Goal: Complete application form

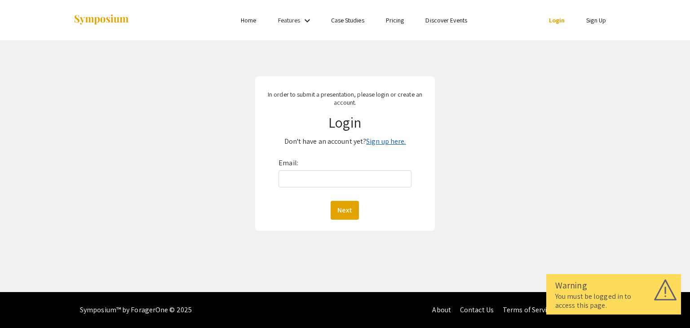
click at [385, 143] on link "Sign up here." at bounding box center [386, 141] width 40 height 9
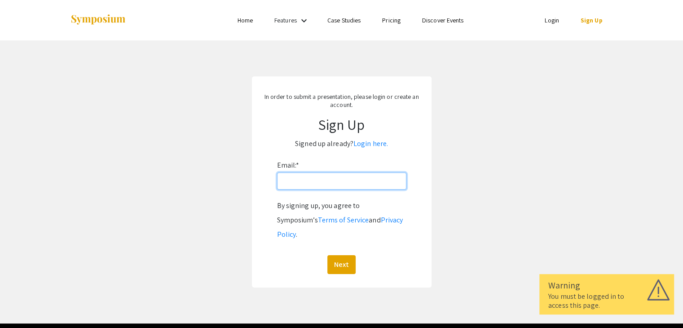
click at [365, 182] on input "Email: *" at bounding box center [341, 181] width 129 height 17
type input "[EMAIL_ADDRESS][DOMAIN_NAME]"
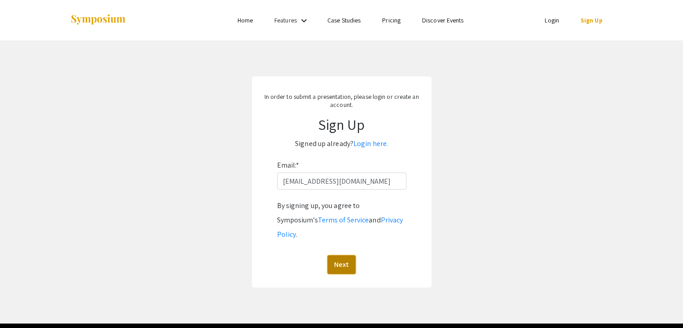
click at [343, 255] on button "Next" at bounding box center [342, 264] width 28 height 19
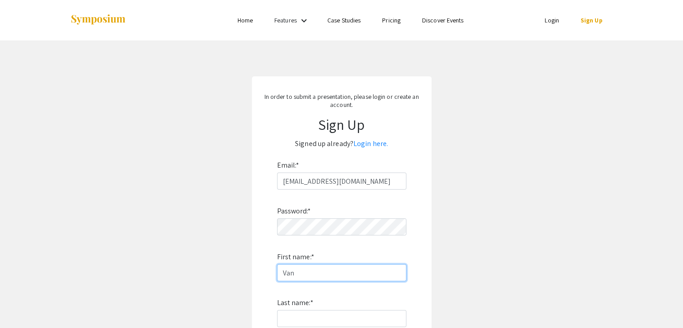
type input "Van"
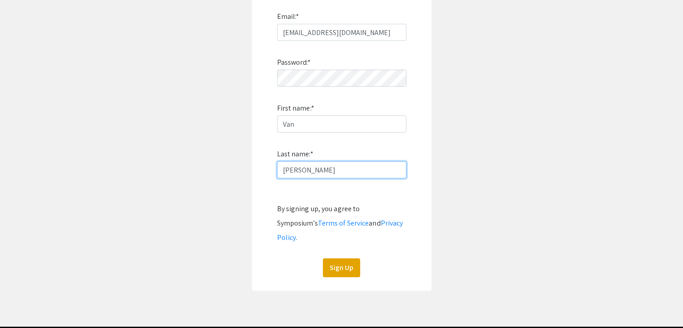
scroll to position [153, 0]
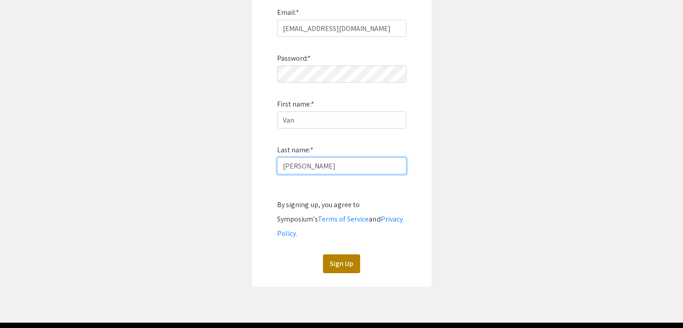
type input "Nguyen"
click at [342, 254] on button "Sign Up" at bounding box center [341, 263] width 37 height 19
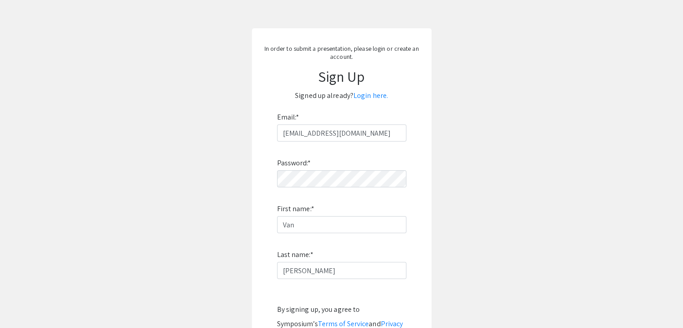
scroll to position [9, 0]
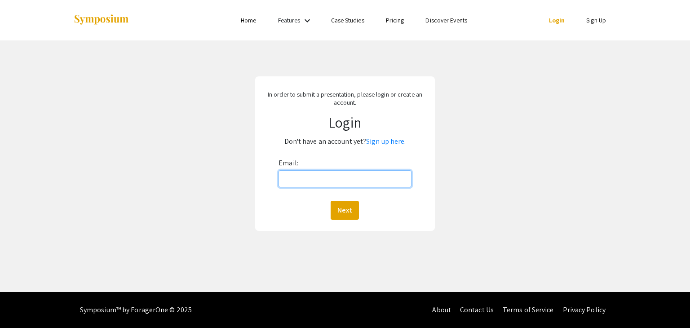
click at [349, 181] on input "Email:" at bounding box center [345, 178] width 133 height 17
type input "[EMAIL_ADDRESS][DOMAIN_NAME]"
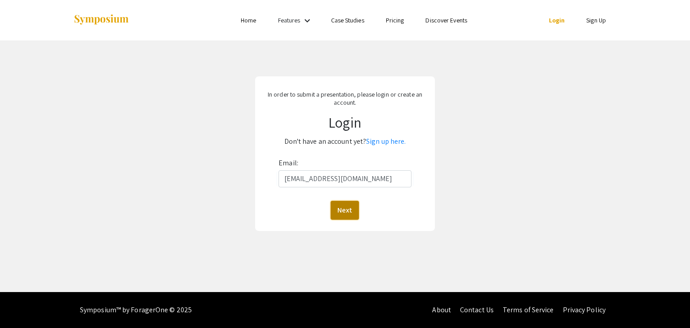
click at [348, 209] on button "Next" at bounding box center [345, 210] width 28 height 19
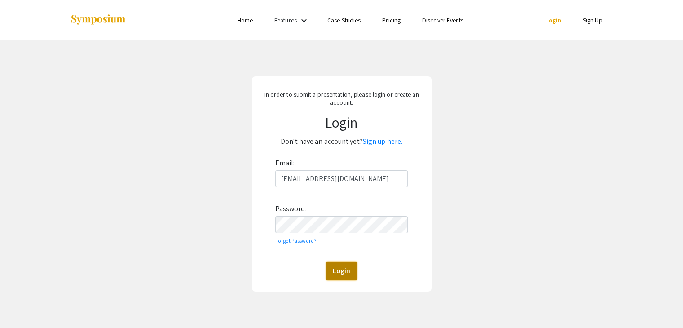
click at [348, 262] on button "Login" at bounding box center [341, 271] width 31 height 19
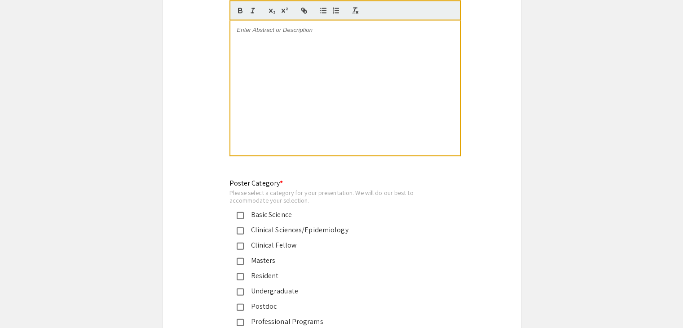
scroll to position [1939, 0]
click at [257, 107] on div at bounding box center [346, 88] width 230 height 135
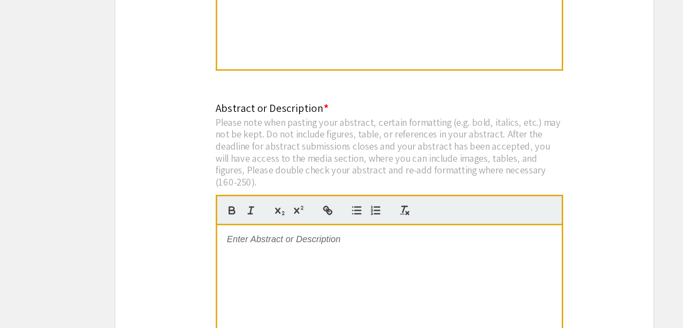
scroll to position [1795, 0]
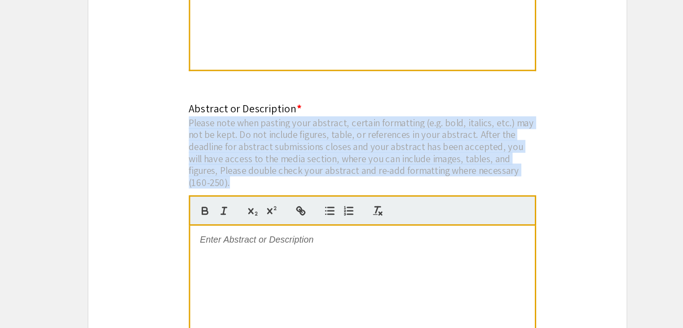
drag, startPoint x: 266, startPoint y: 120, endPoint x: 218, endPoint y: 79, distance: 63.5
copy div "Please note when pasting your abstract, certain formatting (e.g. bold, italics,…"
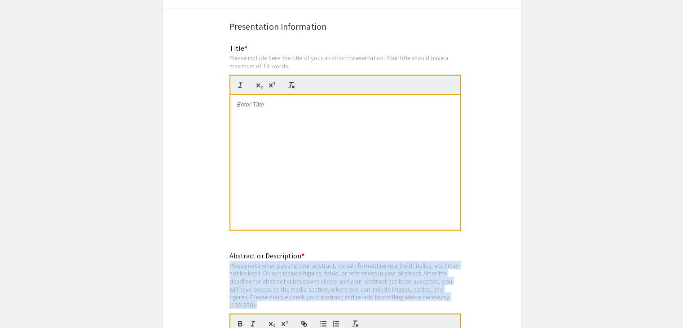
scroll to position [1627, 0]
click at [409, 261] on div "Please note when pasting your abstract, certain formatting (e.g. bold, italics,…" at bounding box center [345, 285] width 231 height 48
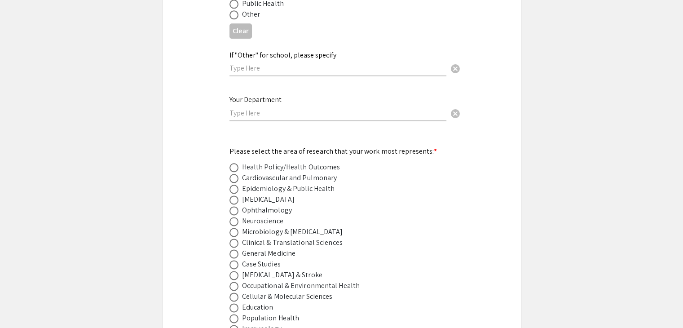
scroll to position [1095, 0]
